Goal: Task Accomplishment & Management: Manage account settings

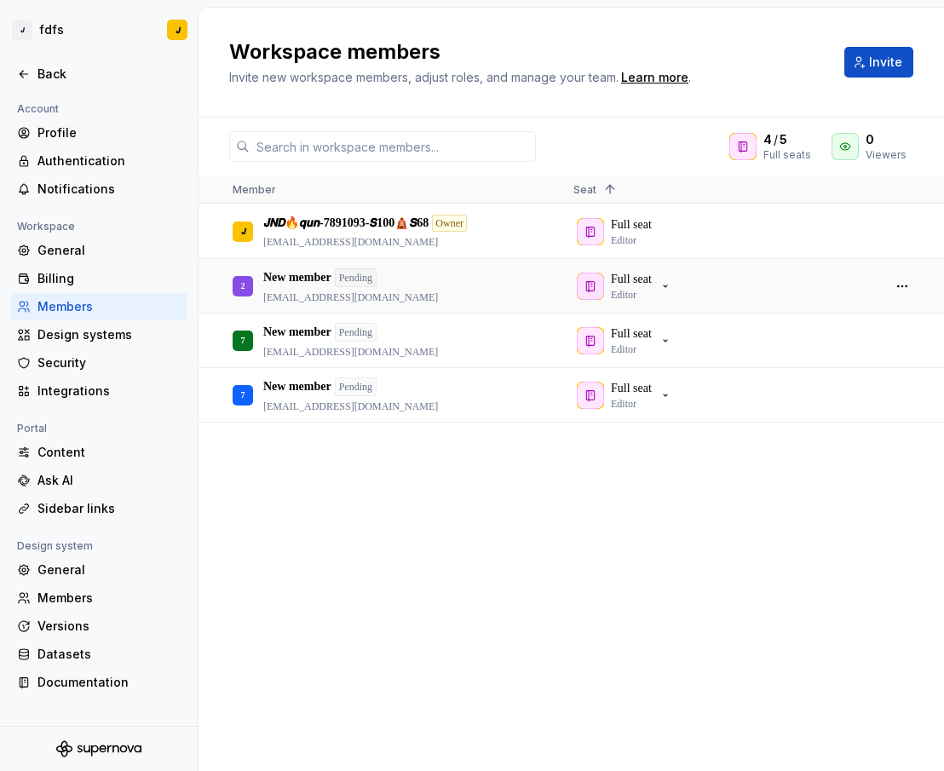
click at [900, 289] on button "button" at bounding box center [902, 286] width 24 height 24
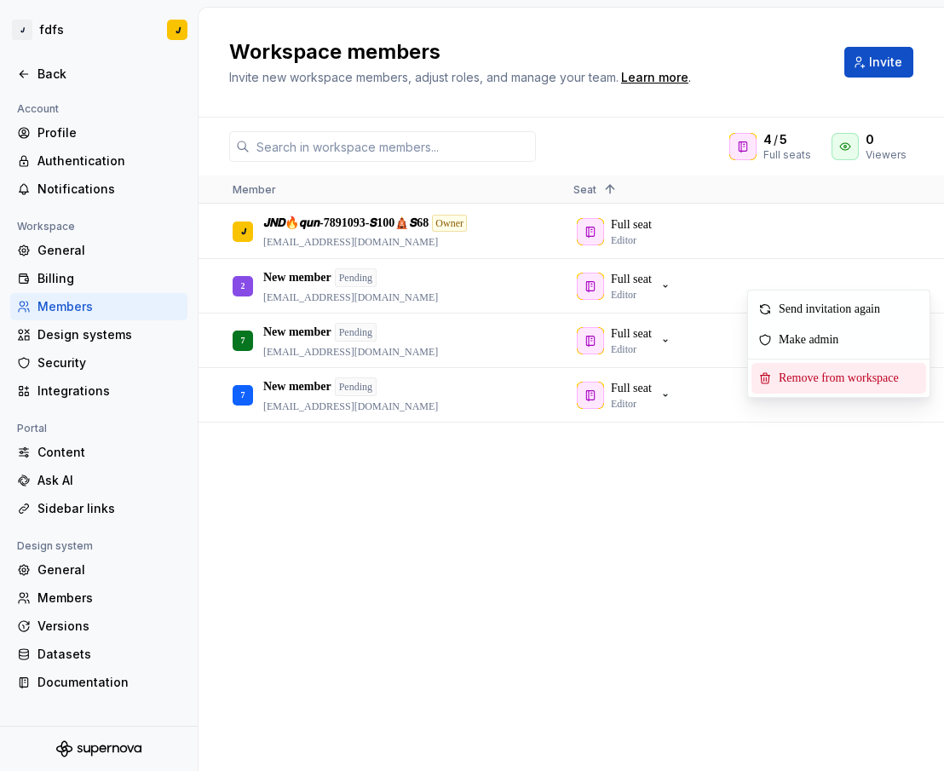
click at [795, 372] on span "Remove from workspace" at bounding box center [842, 378] width 141 height 31
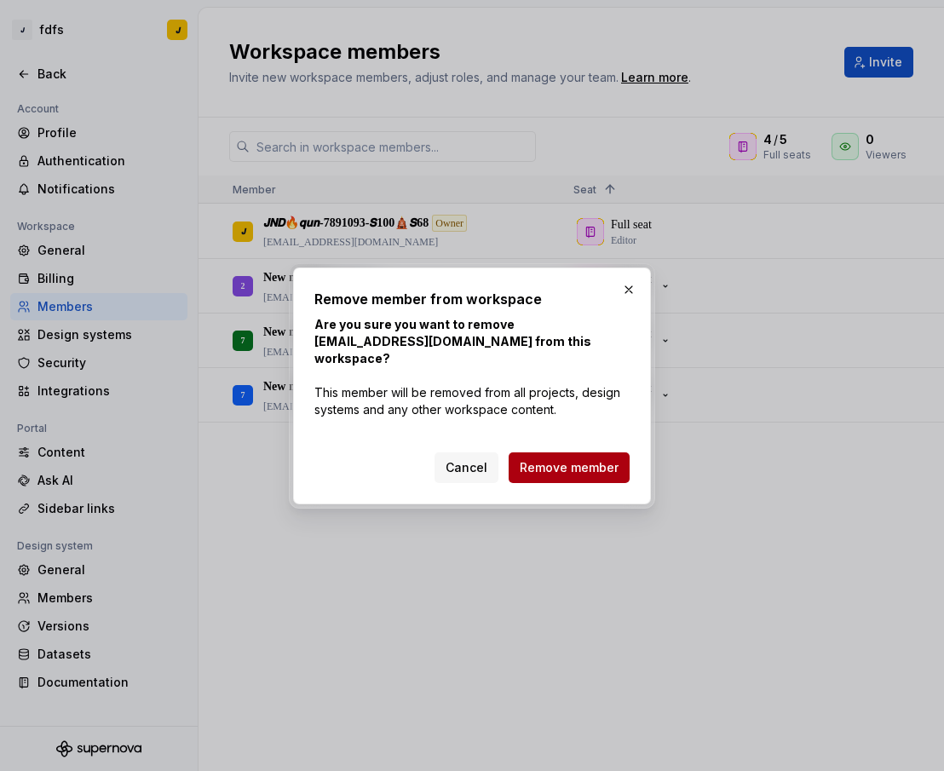
click at [577, 452] on button "Remove member" at bounding box center [569, 467] width 121 height 31
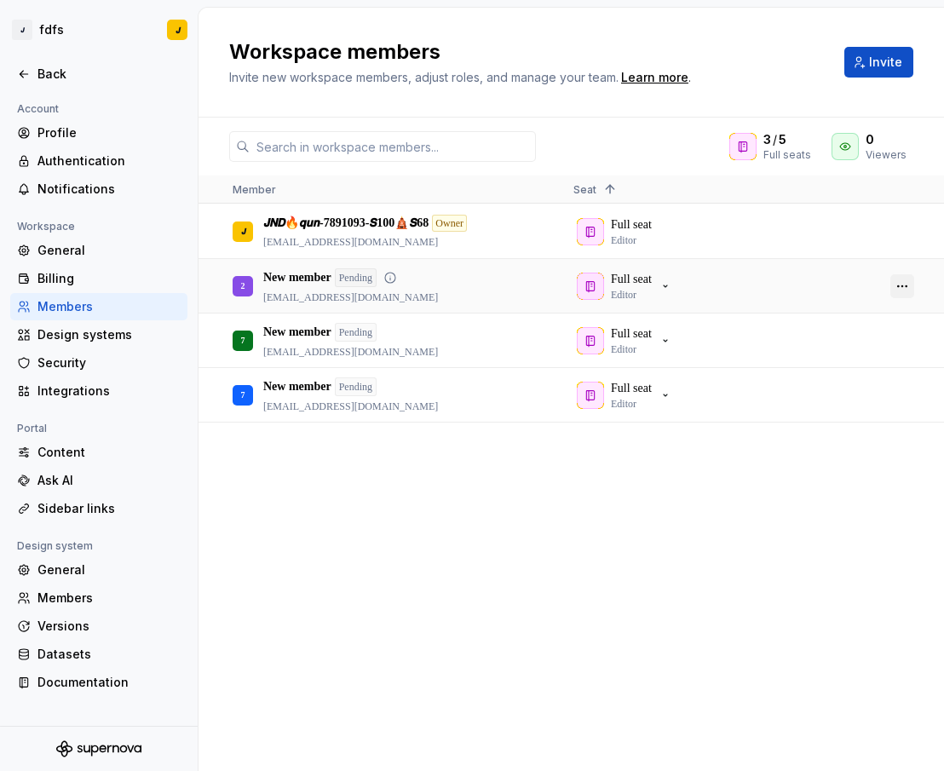
click at [899, 292] on button "button" at bounding box center [902, 286] width 24 height 24
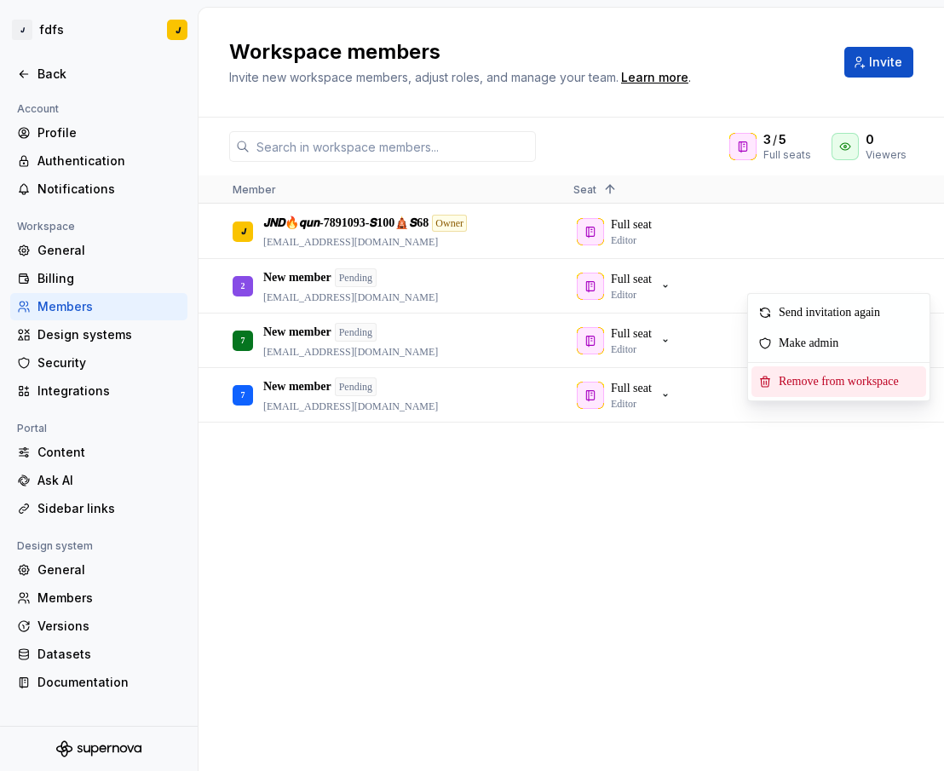
click at [847, 388] on span "Remove from workspace" at bounding box center [842, 381] width 141 height 31
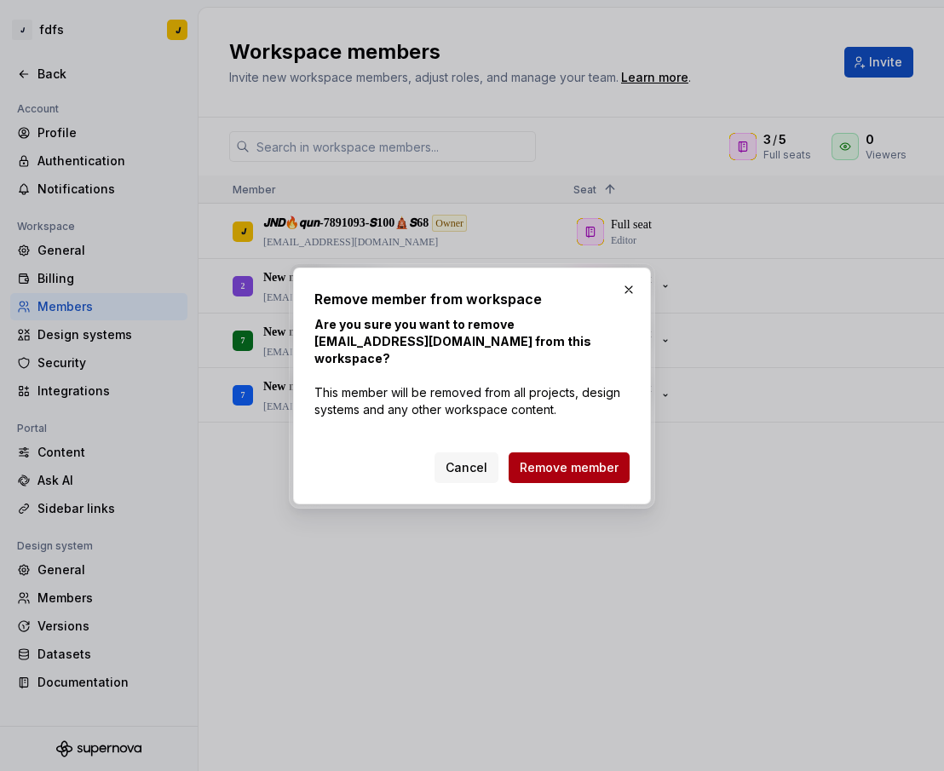
click at [585, 462] on span "Remove member" at bounding box center [569, 467] width 99 height 17
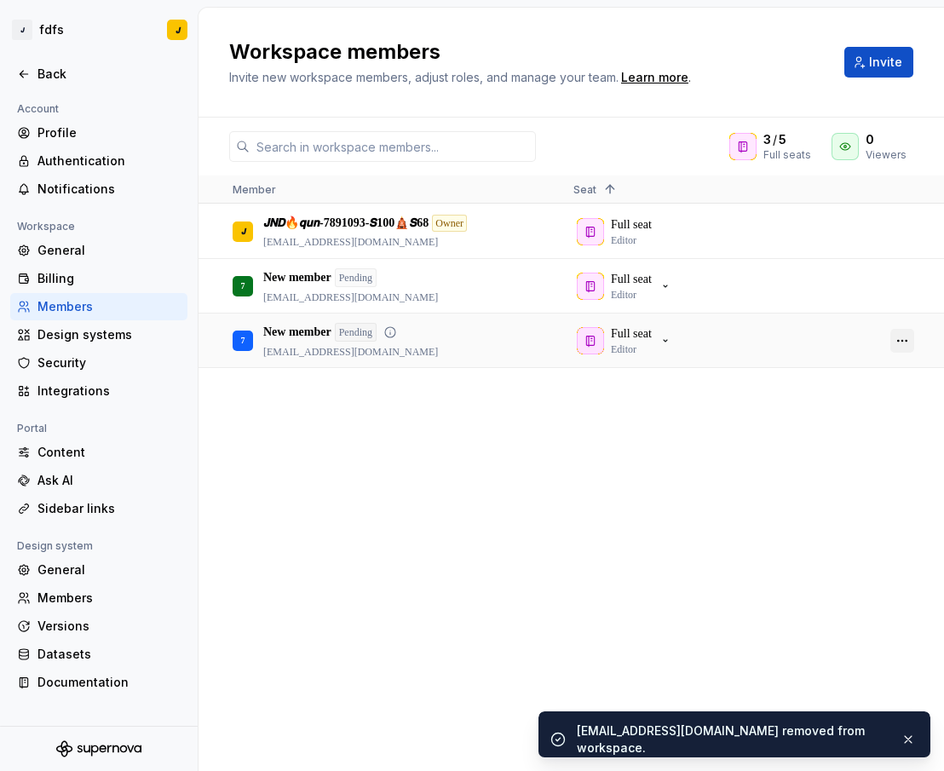
click at [901, 343] on button "button" at bounding box center [902, 341] width 24 height 24
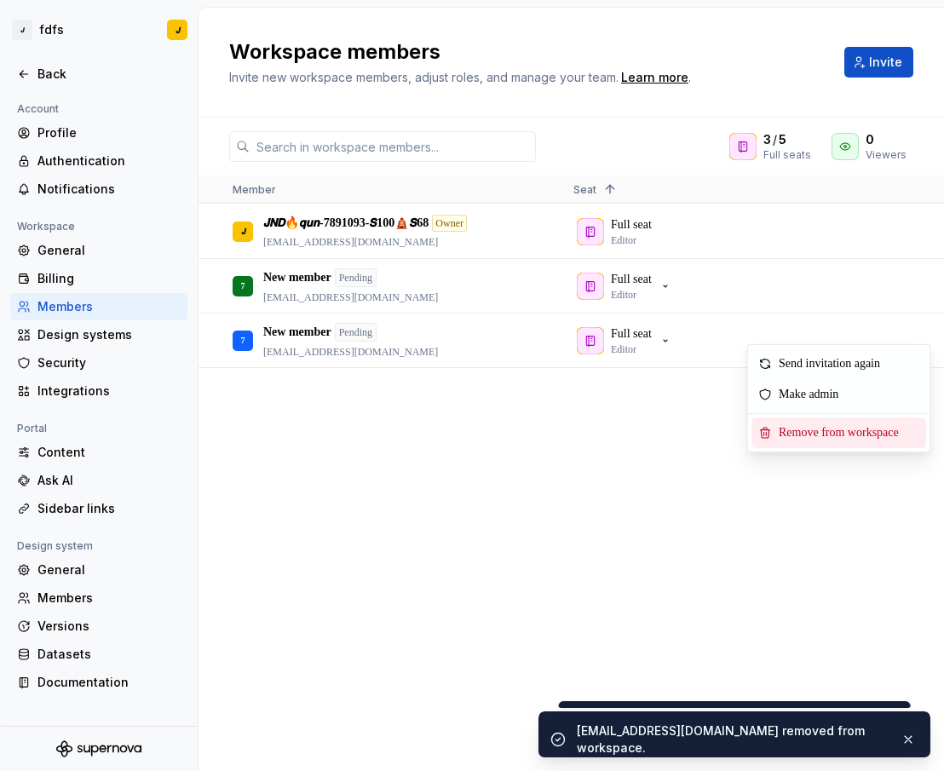
click at [808, 435] on span "Remove from workspace" at bounding box center [842, 432] width 141 height 31
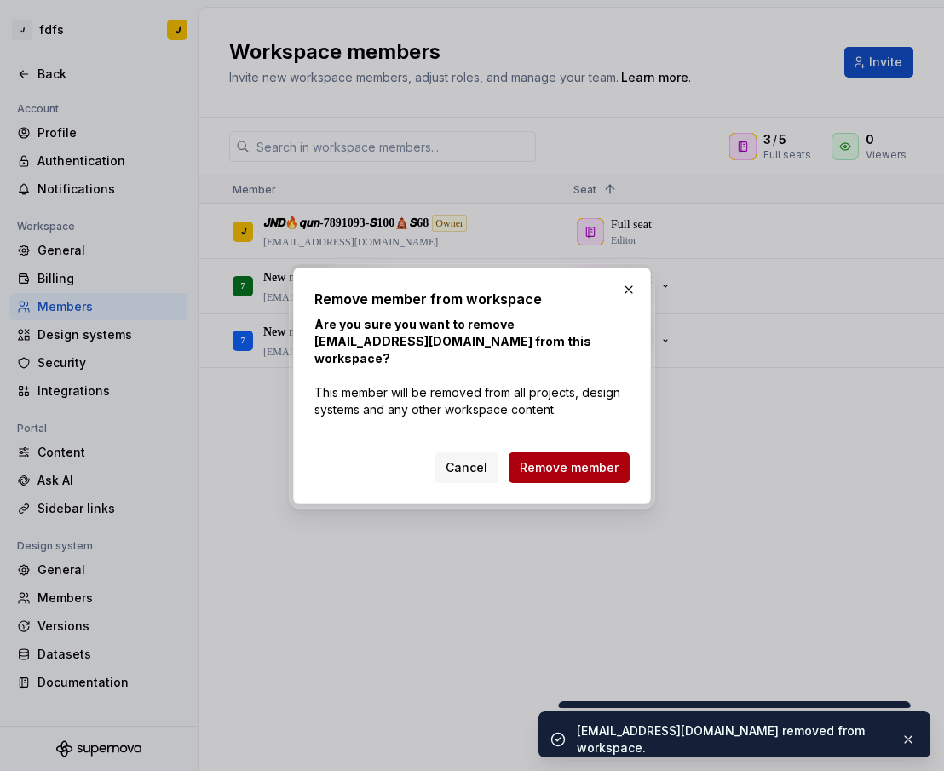
click at [583, 461] on span "Remove member" at bounding box center [569, 467] width 99 height 17
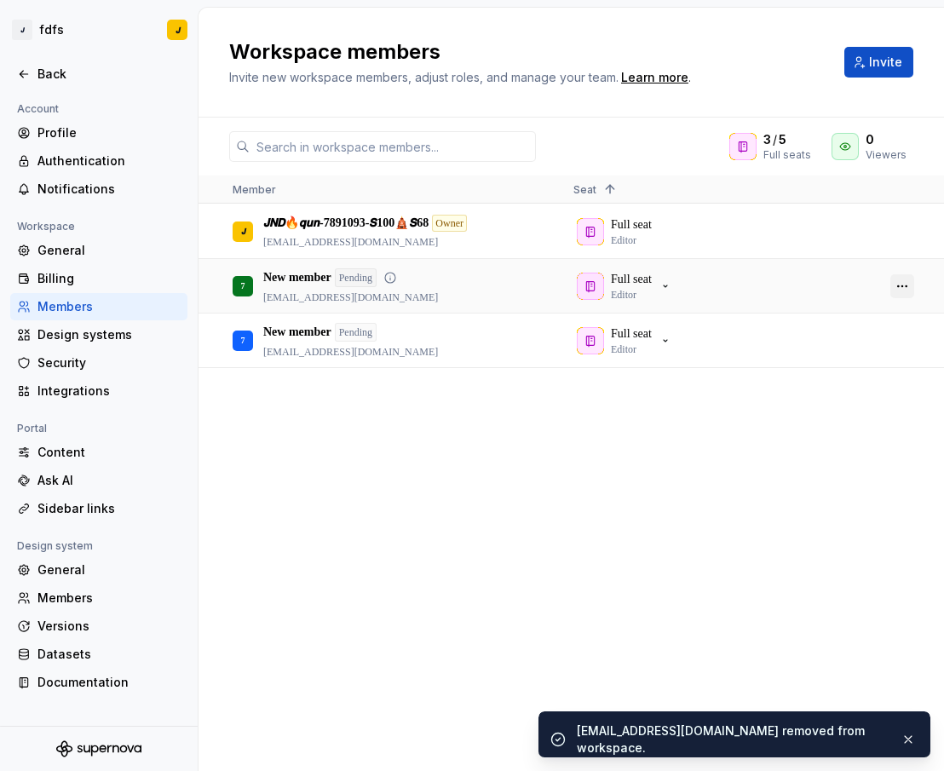
click at [899, 290] on button "button" at bounding box center [902, 286] width 24 height 24
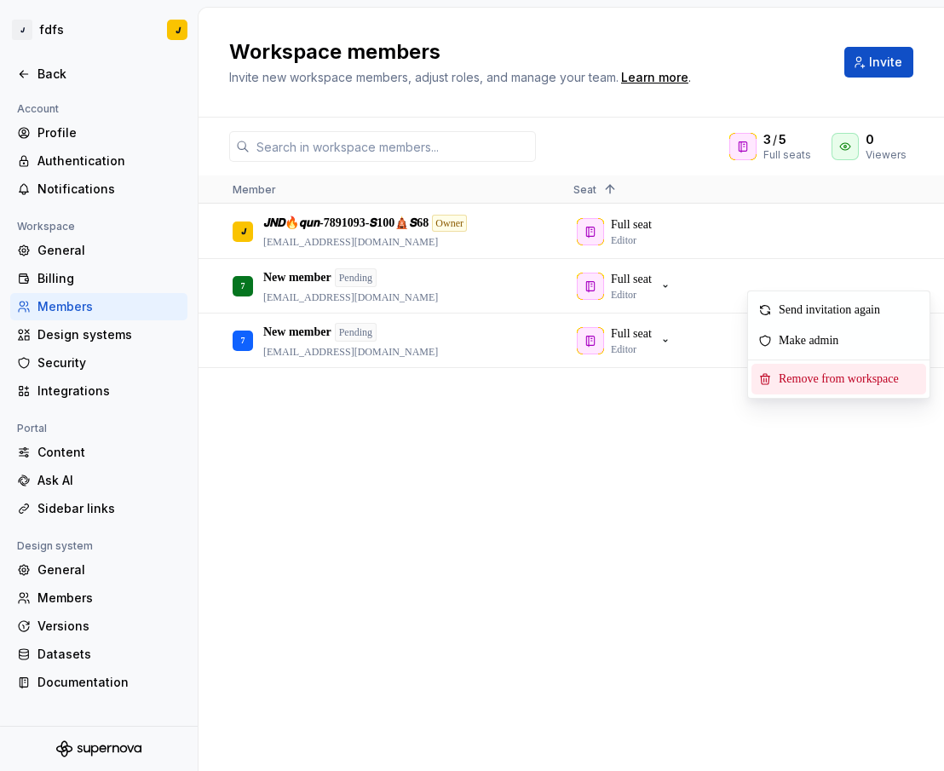
click at [803, 376] on span "Remove from workspace" at bounding box center [842, 379] width 141 height 31
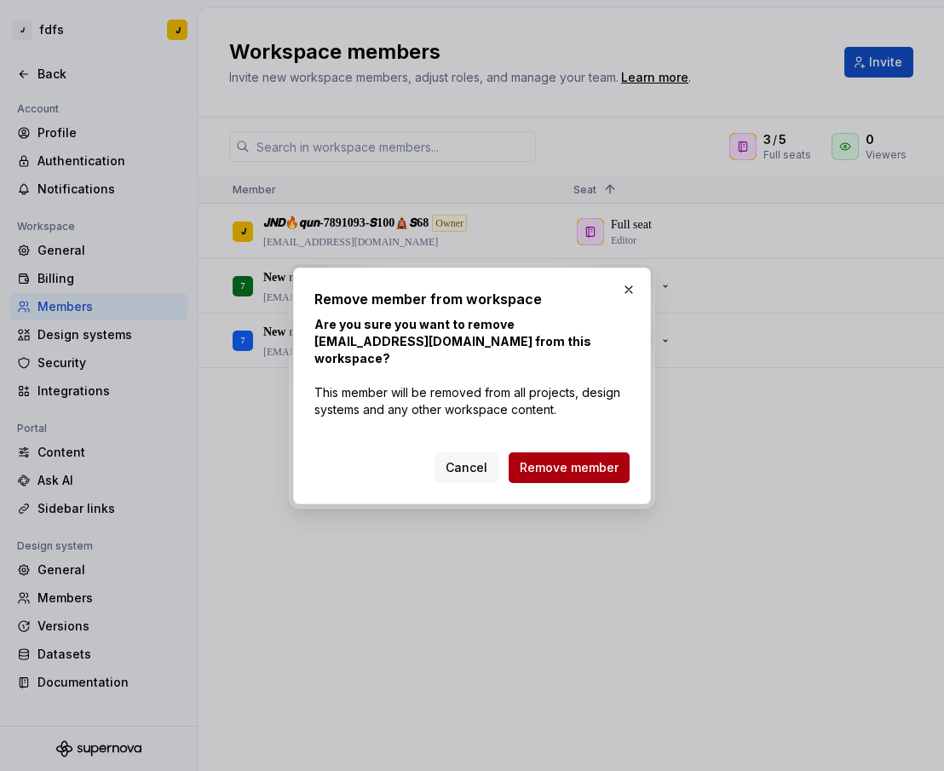
click at [546, 461] on span "Remove member" at bounding box center [569, 467] width 99 height 17
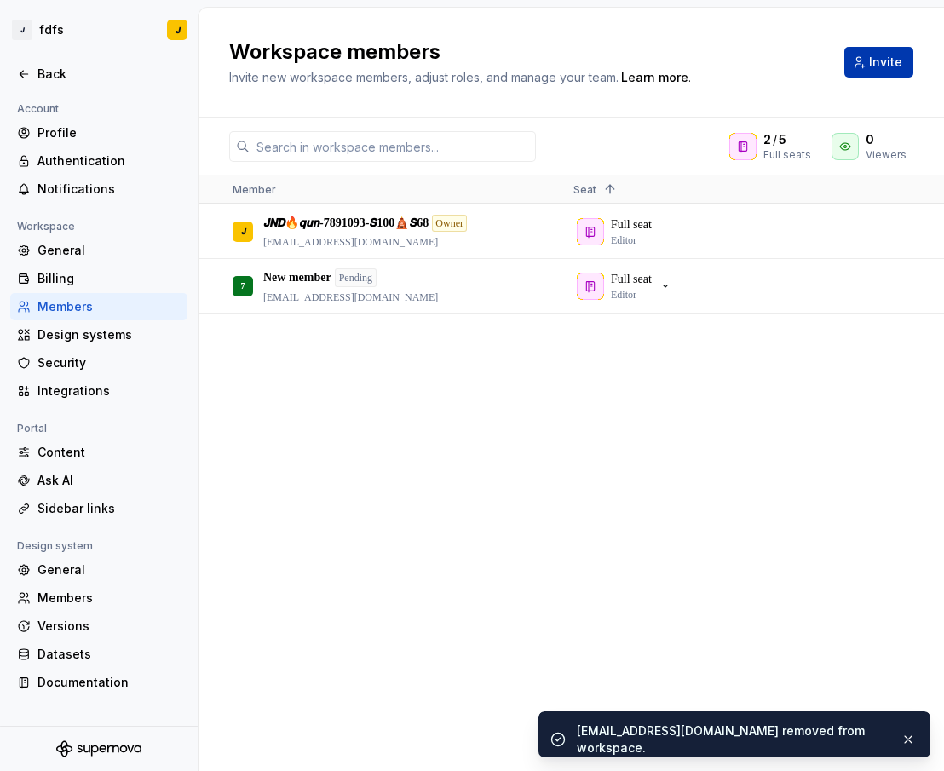
click at [861, 59] on button "Invite" at bounding box center [878, 62] width 69 height 31
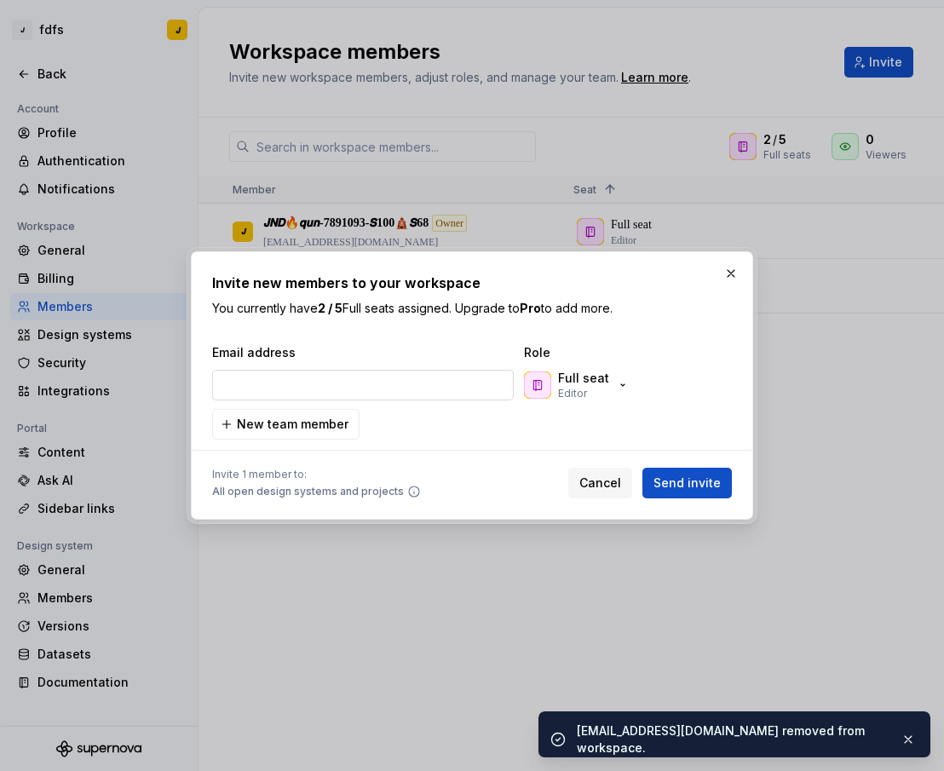
click at [324, 389] on input "email" at bounding box center [363, 385] width 302 height 31
type input "[EMAIL_ADDRESS][DOMAIN_NAME]"
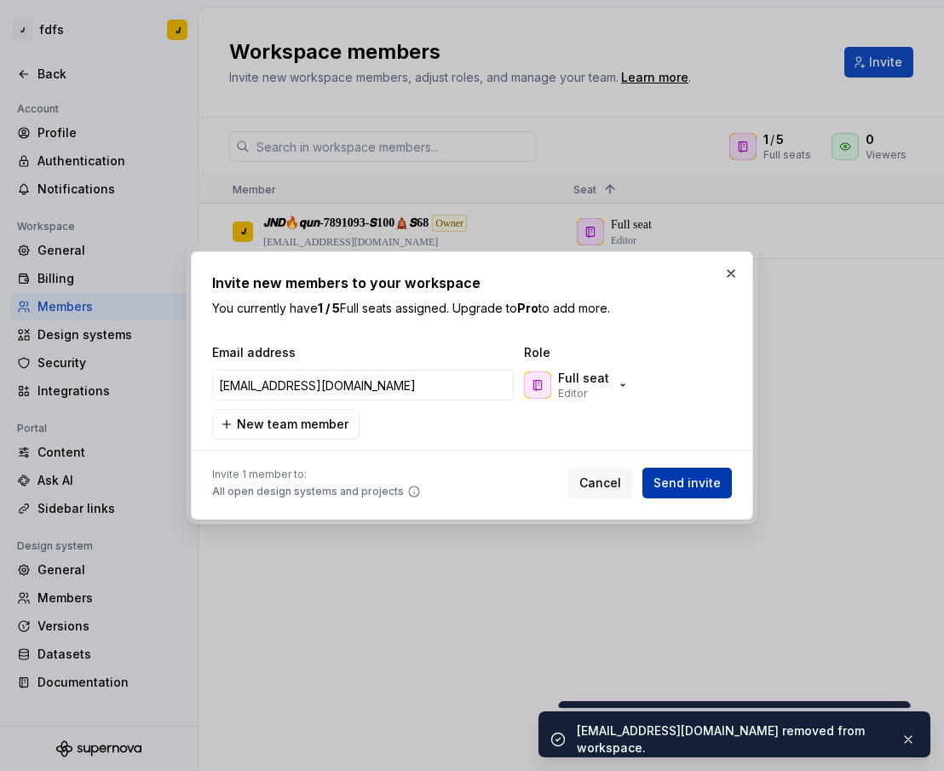
click at [691, 479] on span "Send invite" at bounding box center [686, 482] width 67 height 17
